Goal: Transaction & Acquisition: Purchase product/service

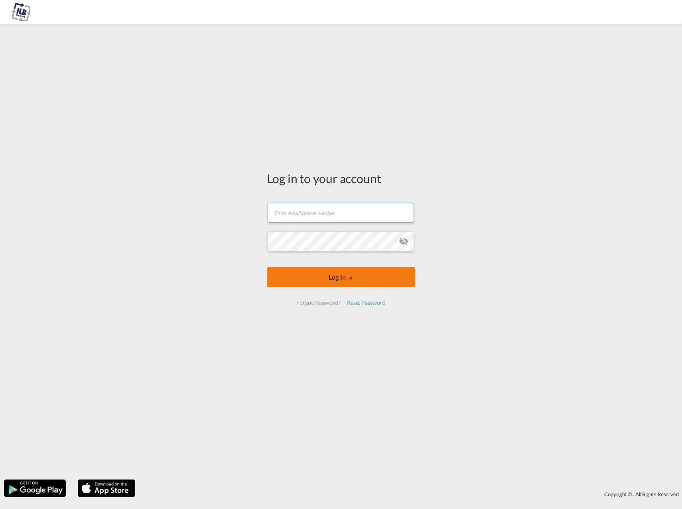
type input "[PERSON_NAME][EMAIL_ADDRESS][DOMAIN_NAME]"
click at [335, 279] on button "Log In" at bounding box center [341, 277] width 148 height 20
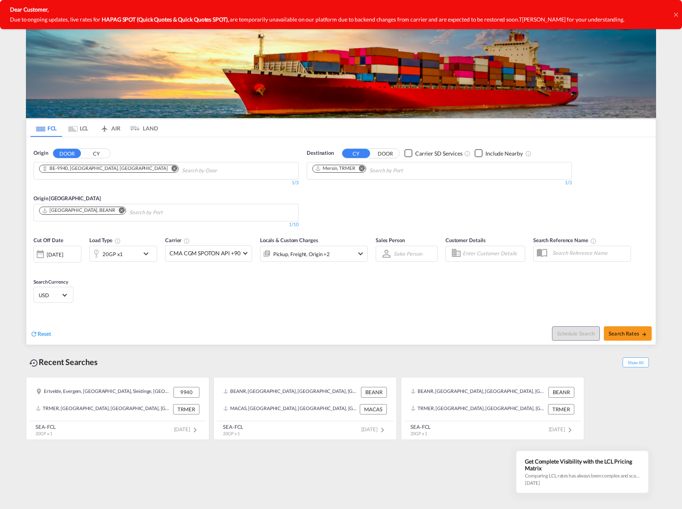
click at [172, 168] on md-icon "Remove" at bounding box center [175, 168] width 6 height 6
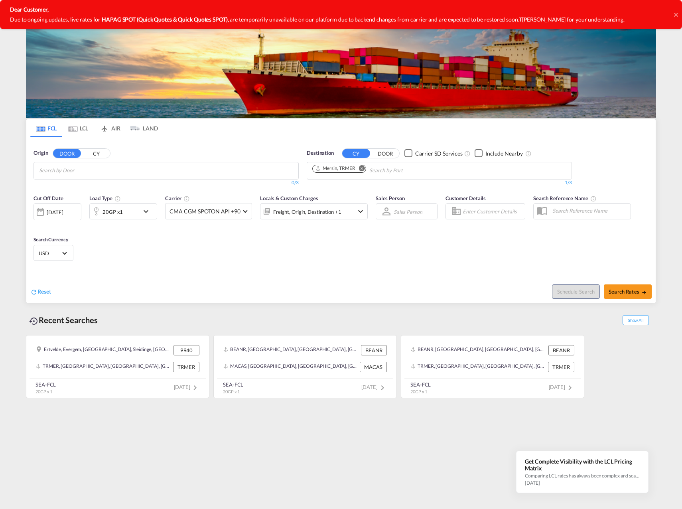
click at [363, 168] on md-icon "Remove" at bounding box center [362, 168] width 6 height 6
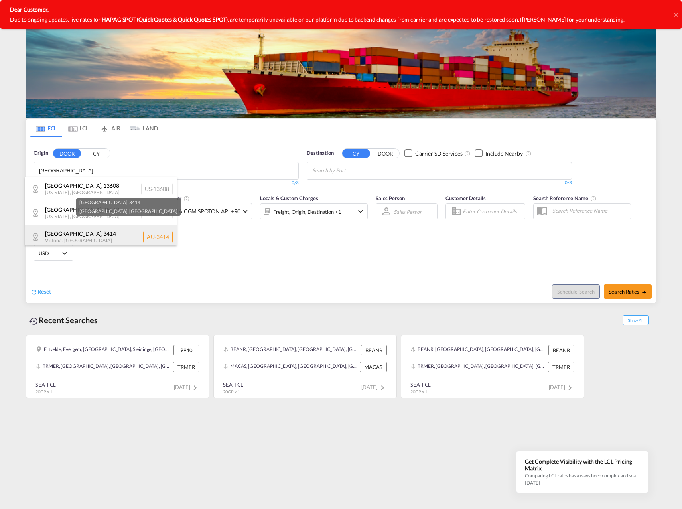
scroll to position [4, 0]
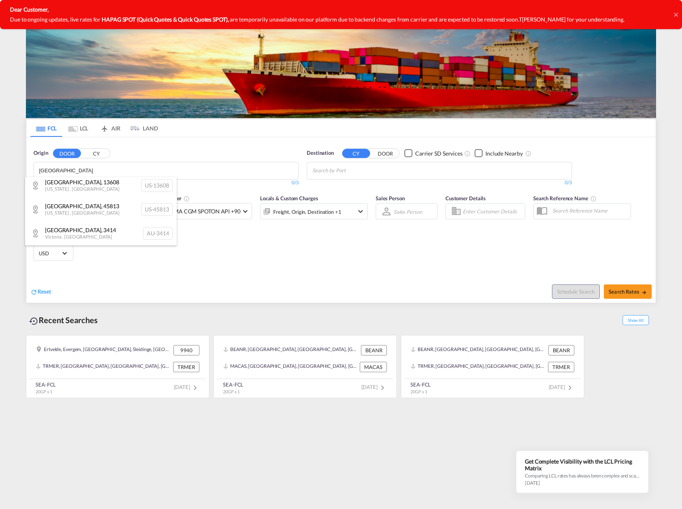
type input "[GEOGRAPHIC_DATA]"
click at [96, 152] on button "CY" at bounding box center [96, 153] width 28 height 9
click at [72, 171] on body "Analytics Dashboard Rate Search Enquiries Quotes Bookings" at bounding box center [341, 254] width 682 height 509
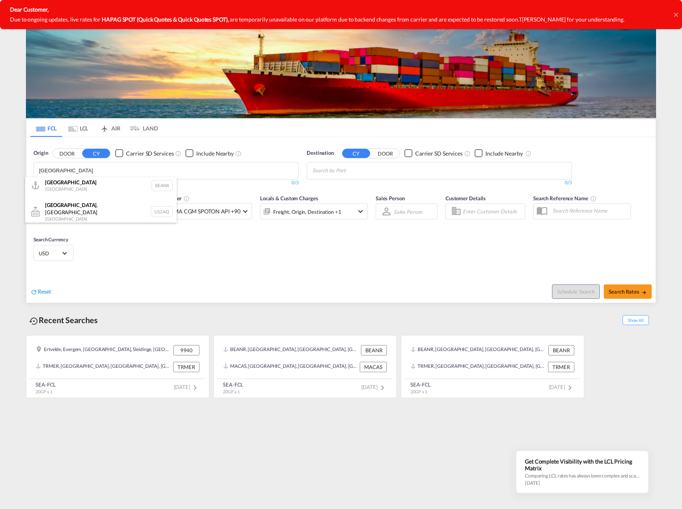
scroll to position [2, 0]
click at [73, 188] on div "Antwerp [GEOGRAPHIC_DATA] BEANR" at bounding box center [101, 187] width 152 height 24
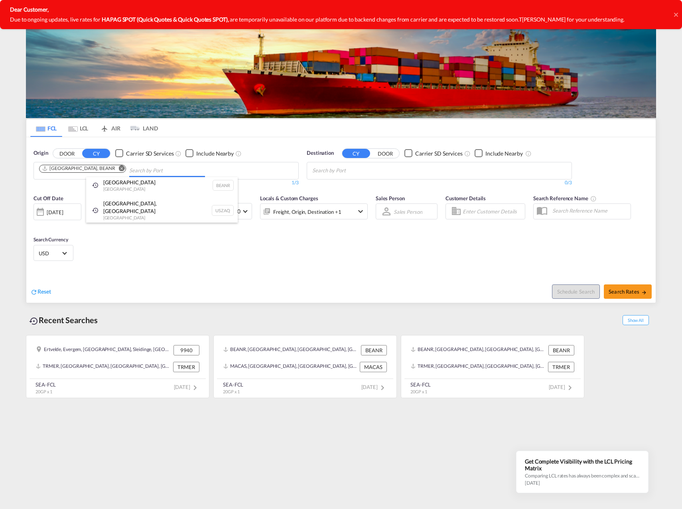
scroll to position [0, 0]
drag, startPoint x: 341, startPoint y: 169, endPoint x: 308, endPoint y: 171, distance: 32.4
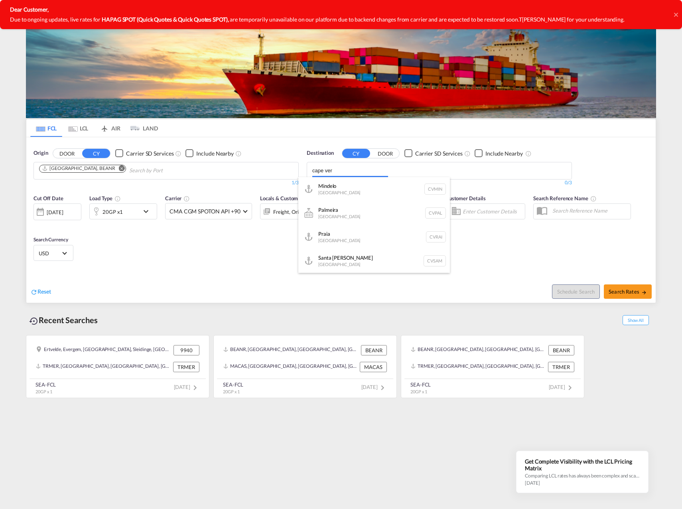
drag, startPoint x: 343, startPoint y: 171, endPoint x: 295, endPoint y: 174, distance: 48.8
click at [295, 174] on body "Analytics Dashboard Rate Search Enquiries Quotes Bookings" at bounding box center [341, 254] width 682 height 509
type input "ilha"
click at [355, 174] on input "ilha" at bounding box center [350, 170] width 76 height 13
type input "ilha do [PERSON_NAME]"
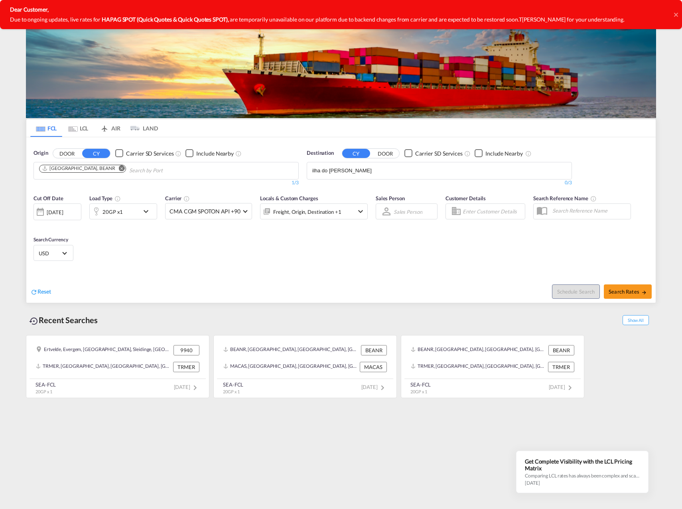
click at [364, 166] on input "ilha do [PERSON_NAME]" at bounding box center [350, 170] width 76 height 13
type input "praia"
click at [337, 189] on div "[GEOGRAPHIC_DATA] [GEOGRAPHIC_DATA]" at bounding box center [375, 189] width 152 height 24
click at [628, 292] on span "Search Rates" at bounding box center [628, 292] width 38 height 6
type input "BEANR to CVRAI / [DATE]"
